Goal: Find specific page/section: Find specific page/section

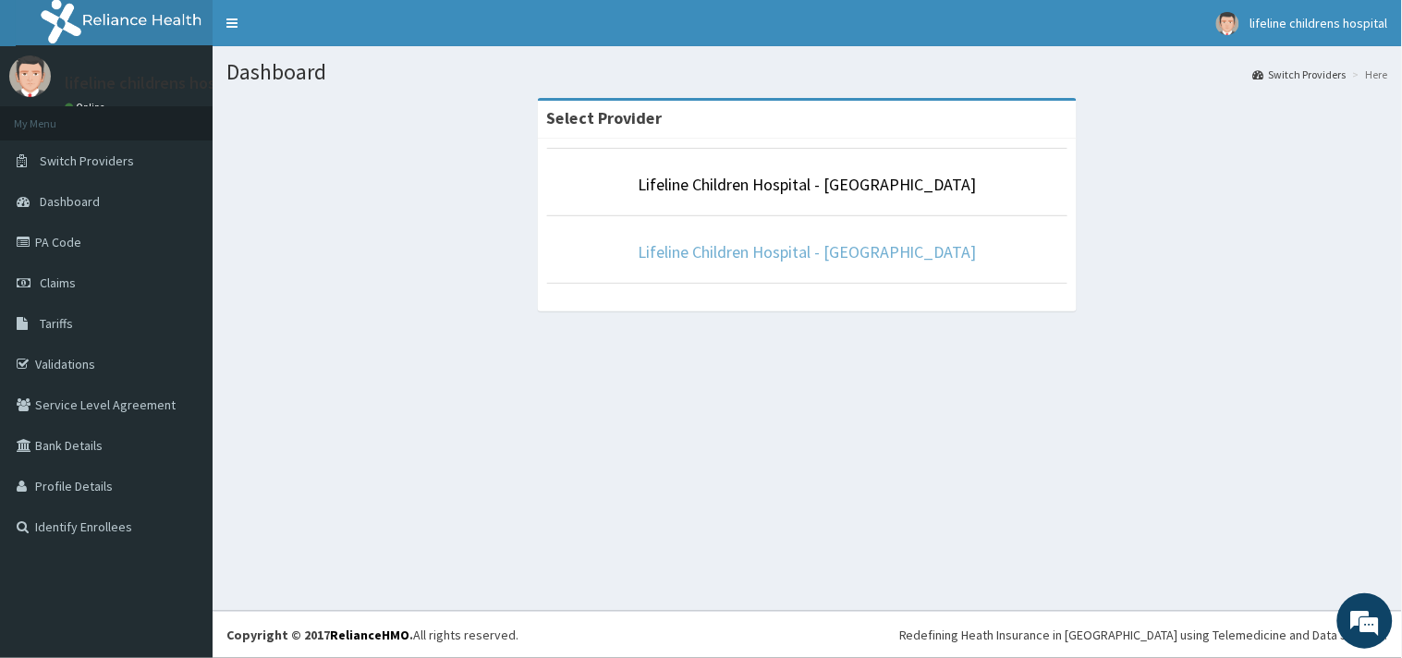
click at [756, 250] on link "Lifeline Children Hospital - [GEOGRAPHIC_DATA]" at bounding box center [807, 251] width 339 height 21
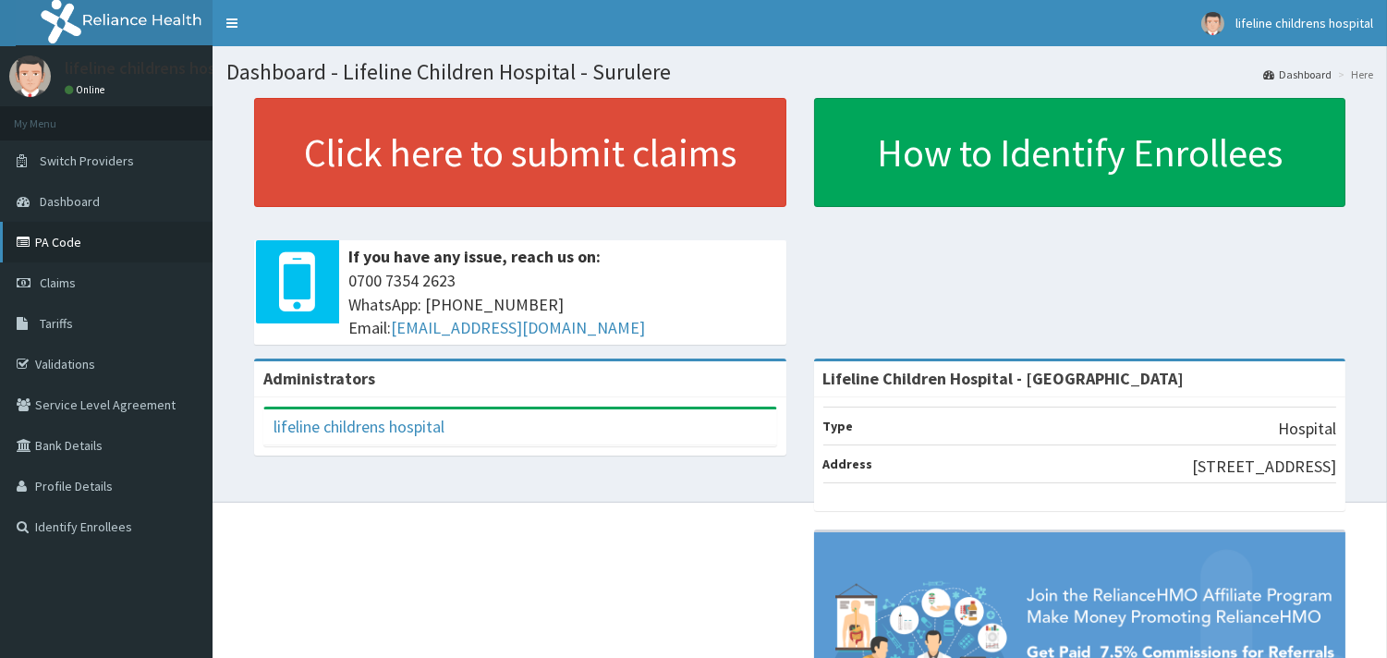
click at [68, 245] on link "PA Code" at bounding box center [106, 242] width 213 height 41
